Goal: Information Seeking & Learning: Learn about a topic

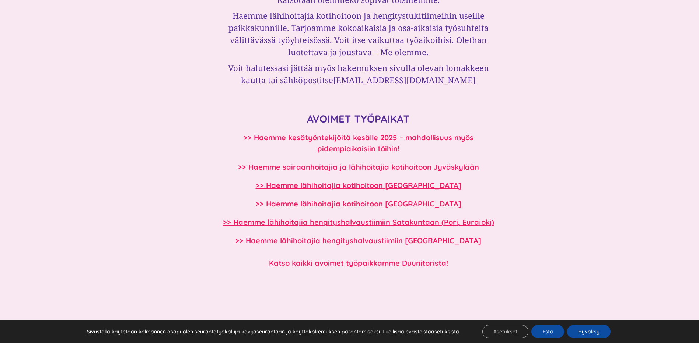
scroll to position [626, 0]
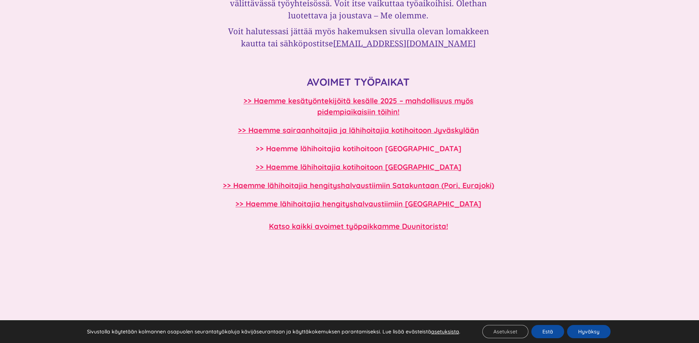
click at [406, 152] on b ">> Haemme lähihoitajia kotihoitoon [GEOGRAPHIC_DATA]" at bounding box center [359, 148] width 206 height 9
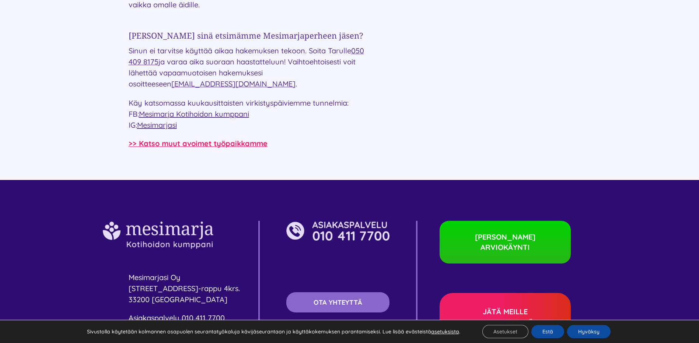
scroll to position [1303, 0]
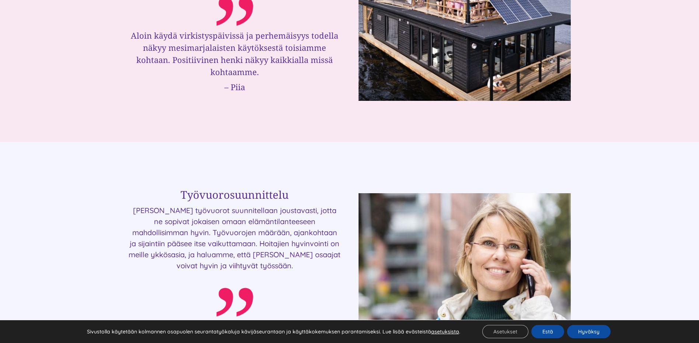
scroll to position [1400, 0]
